Goal: Check status: Check status

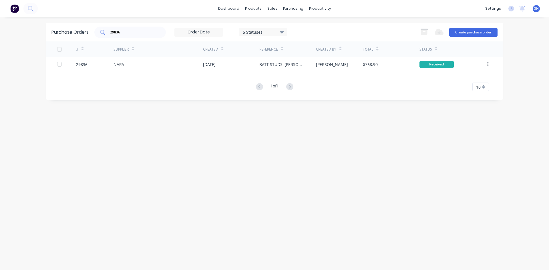
click at [128, 32] on input "29836" at bounding box center [133, 32] width 47 height 6
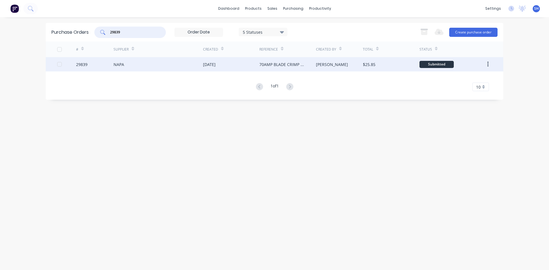
type input "29839"
click at [174, 63] on div "NAPA" at bounding box center [159, 64] width 90 height 14
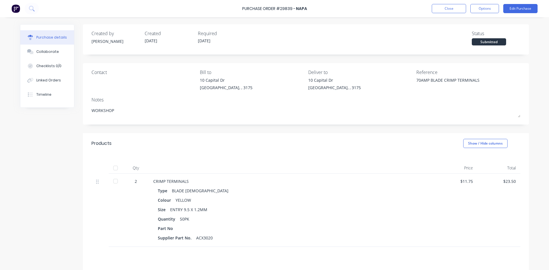
click at [112, 180] on div at bounding box center [115, 181] width 11 height 11
type textarea "x"
click at [444, 8] on button "Close" at bounding box center [449, 8] width 34 height 9
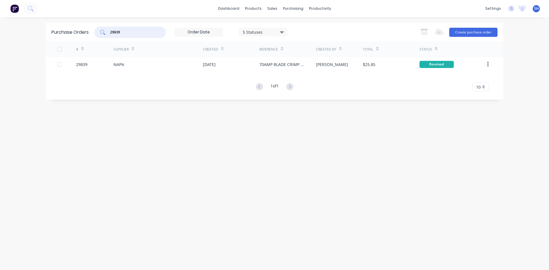
click at [132, 34] on input "29839" at bounding box center [133, 32] width 47 height 6
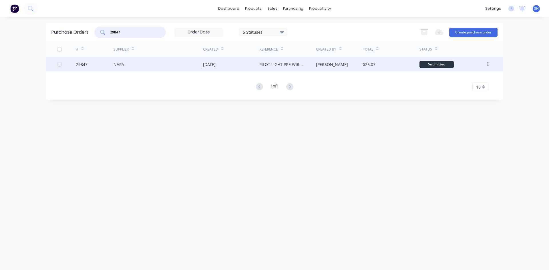
type input "29847"
click at [140, 64] on div "NAPA" at bounding box center [159, 64] width 90 height 14
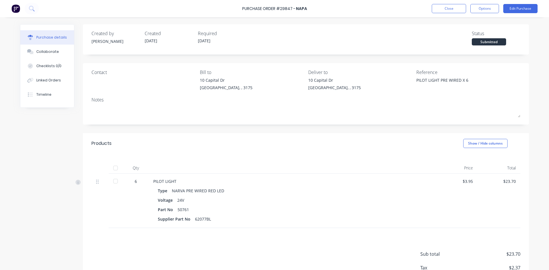
click at [113, 181] on div at bounding box center [115, 181] width 11 height 11
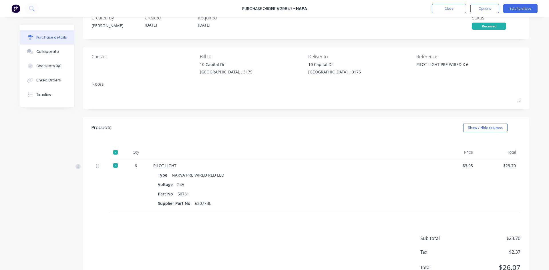
scroll to position [29, 0]
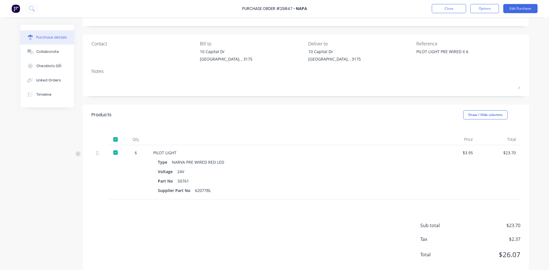
click at [112, 153] on div at bounding box center [115, 152] width 11 height 11
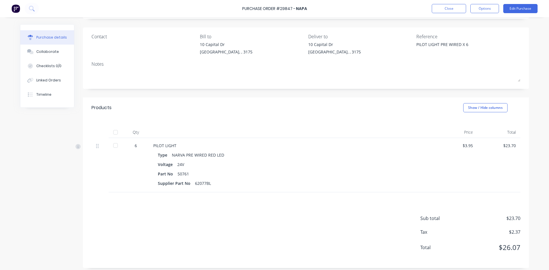
scroll to position [39, 0]
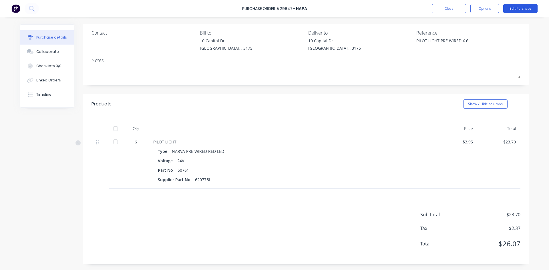
click at [513, 9] on button "Edit Purchase" at bounding box center [520, 8] width 34 height 9
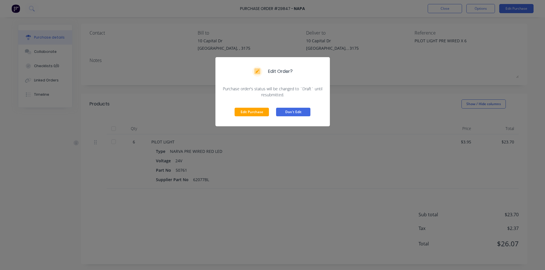
click at [289, 110] on button "Don't Edit" at bounding box center [293, 112] width 34 height 9
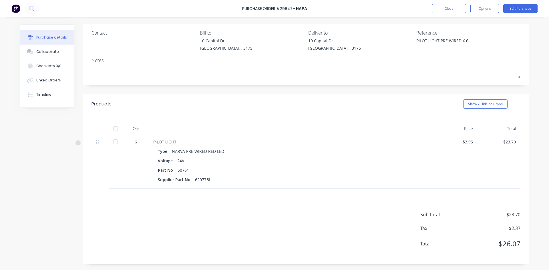
click at [112, 142] on div at bounding box center [115, 141] width 11 height 11
type textarea "x"
click at [450, 6] on button "Close" at bounding box center [449, 8] width 34 height 9
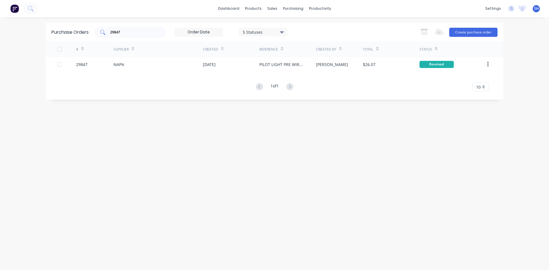
click at [130, 32] on input "29847" at bounding box center [133, 32] width 47 height 6
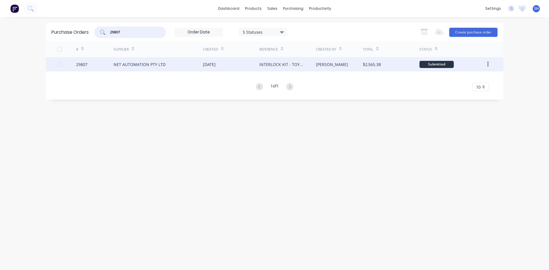
type input "29807"
click at [144, 61] on div "NET AUTOMATION PTY LTD" at bounding box center [140, 64] width 52 height 6
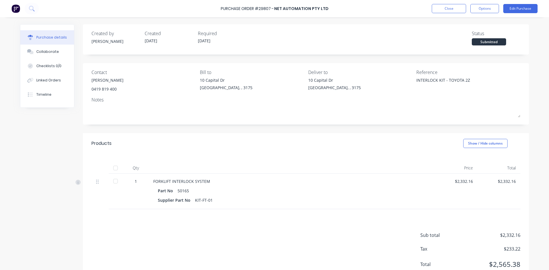
click at [113, 182] on div at bounding box center [115, 181] width 11 height 11
click at [515, 7] on button "Edit Purchase" at bounding box center [520, 8] width 34 height 9
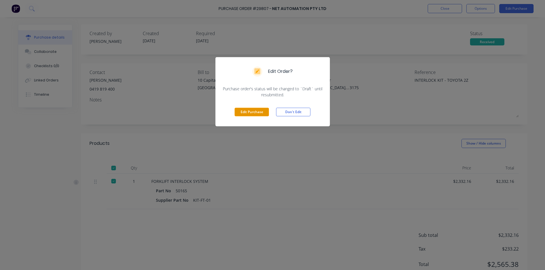
click at [251, 112] on button "Edit Purchase" at bounding box center [251, 112] width 34 height 9
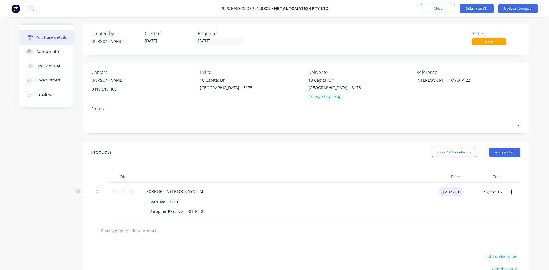
type textarea "x"
click at [448, 193] on input "$2,332.16" at bounding box center [451, 191] width 25 height 9
type input "2417.62"
type textarea "x"
type input "$2,417.62"
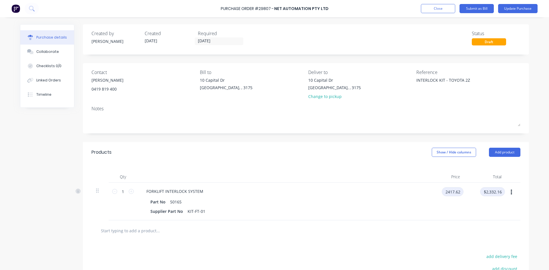
type input "$2,417.62"
click at [506, 7] on button "Update Purchase" at bounding box center [517, 8] width 39 height 9
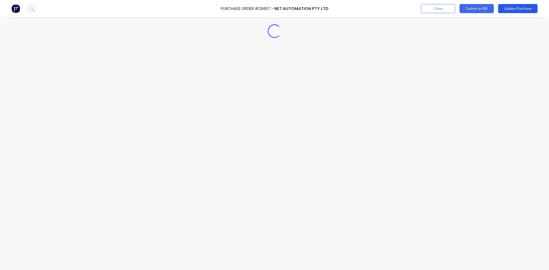
type textarea "x"
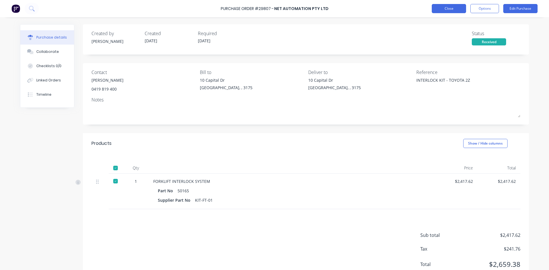
click at [439, 7] on button "Close" at bounding box center [449, 8] width 34 height 9
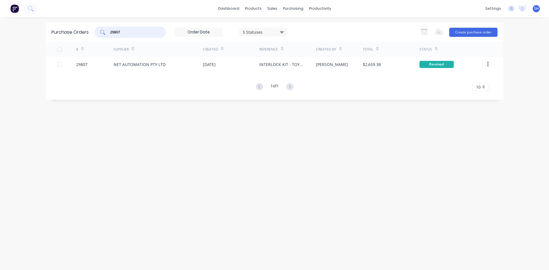
click at [126, 32] on input "29807" at bounding box center [133, 32] width 47 height 6
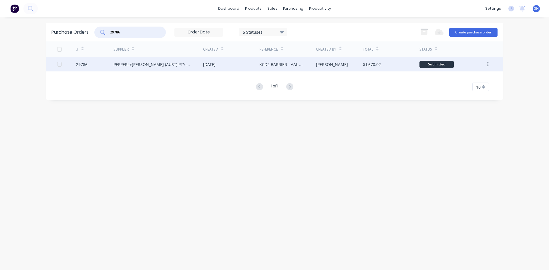
type input "29786"
click at [138, 63] on div "PEPPERL+[PERSON_NAME] (AUST) PTY LTD" at bounding box center [153, 64] width 78 height 6
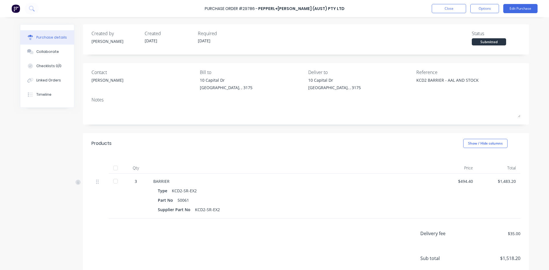
click at [112, 180] on div at bounding box center [115, 181] width 11 height 11
type textarea "x"
click at [445, 5] on button "Close" at bounding box center [449, 8] width 34 height 9
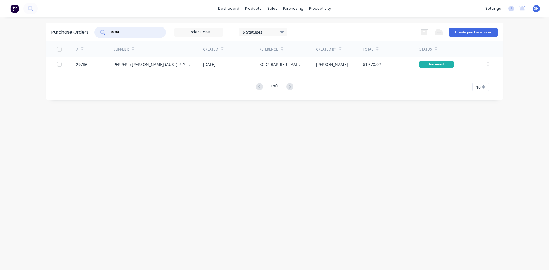
click at [135, 33] on input "29786" at bounding box center [133, 32] width 47 height 6
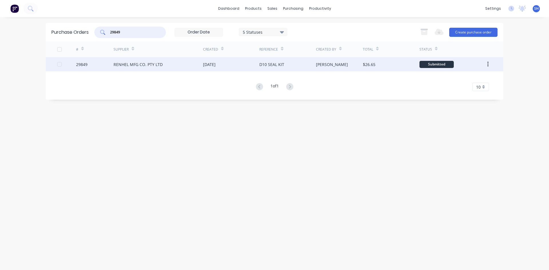
type input "29849"
click at [152, 63] on div "RENHEL MFG CO. PTY LTD" at bounding box center [138, 64] width 49 height 6
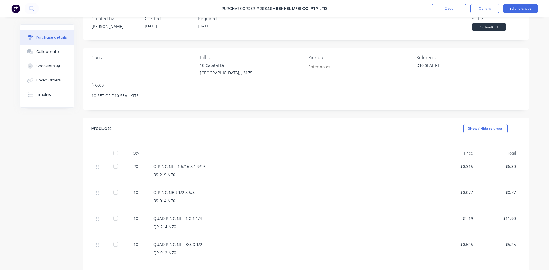
scroll to position [89, 0]
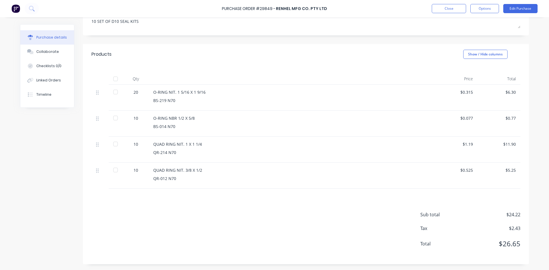
click at [112, 169] on div at bounding box center [115, 169] width 11 height 11
drag, startPoint x: 114, startPoint y: 142, endPoint x: 110, endPoint y: 119, distance: 22.9
click at [114, 142] on div at bounding box center [115, 143] width 11 height 11
drag, startPoint x: 112, startPoint y: 116, endPoint x: 115, endPoint y: 106, distance: 11.2
click at [113, 116] on div at bounding box center [115, 117] width 11 height 11
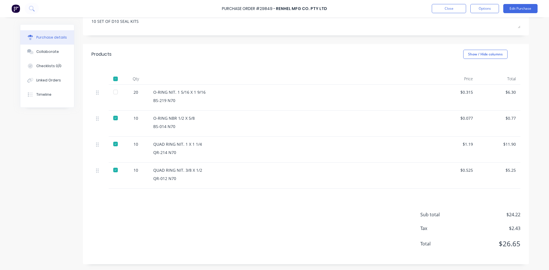
click at [114, 90] on div at bounding box center [115, 91] width 11 height 11
type textarea "x"
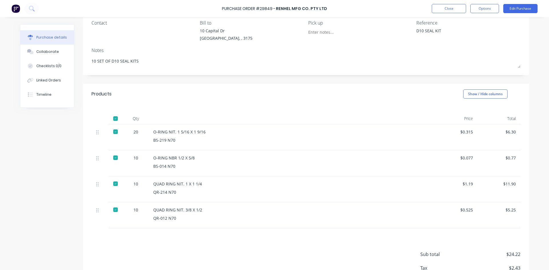
scroll to position [0, 0]
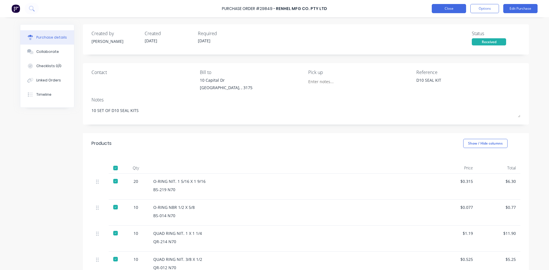
click at [443, 8] on button "Close" at bounding box center [449, 8] width 34 height 9
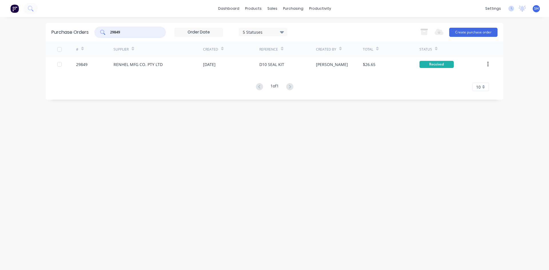
click at [133, 32] on input "29849" at bounding box center [133, 32] width 47 height 6
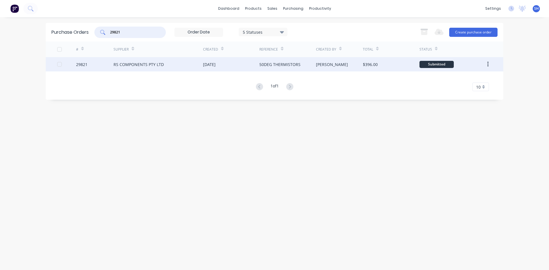
type input "29821"
click at [138, 64] on div "RS COMPONENTS PTY LTD" at bounding box center [139, 64] width 50 height 6
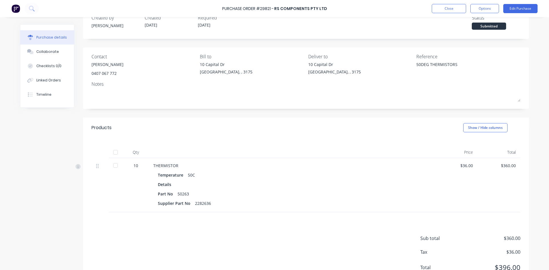
scroll to position [29, 0]
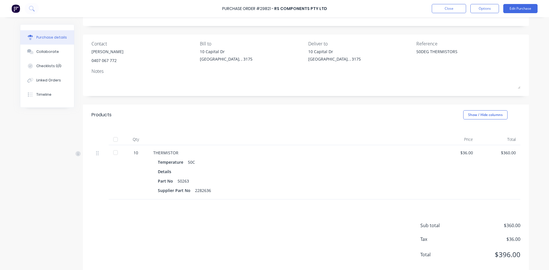
click at [114, 152] on div at bounding box center [115, 152] width 11 height 11
type textarea "x"
click at [445, 8] on button "Close" at bounding box center [449, 8] width 34 height 9
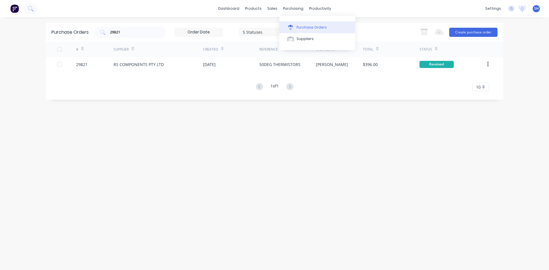
click at [308, 28] on div "Purchase Orders" at bounding box center [312, 27] width 30 height 5
click at [314, 39] on button "Suppliers" at bounding box center [317, 38] width 76 height 11
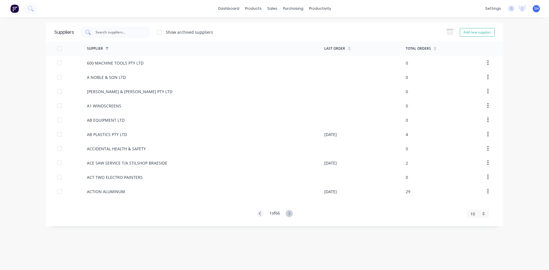
click at [117, 31] on input "text" at bounding box center [118, 32] width 47 height 6
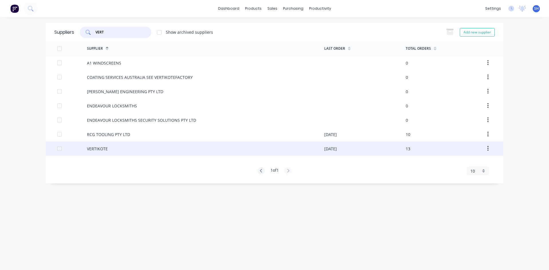
type input "VERT"
click at [120, 147] on div "VERTIKOTE" at bounding box center [205, 149] width 237 height 14
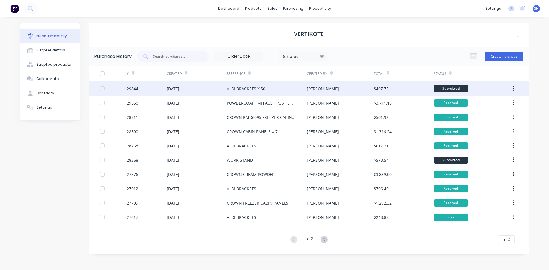
click at [192, 89] on div "[DATE]" at bounding box center [197, 88] width 60 height 14
type textarea "x"
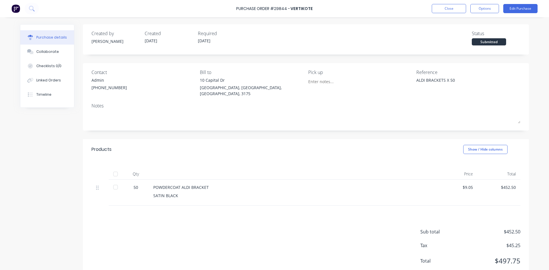
click at [192, 89] on div "Purchase details Collaborate Checklists 0/0 Linked Orders Timeline Created by […" at bounding box center [274, 127] width 520 height 242
click at [444, 8] on button "Close" at bounding box center [449, 8] width 34 height 9
